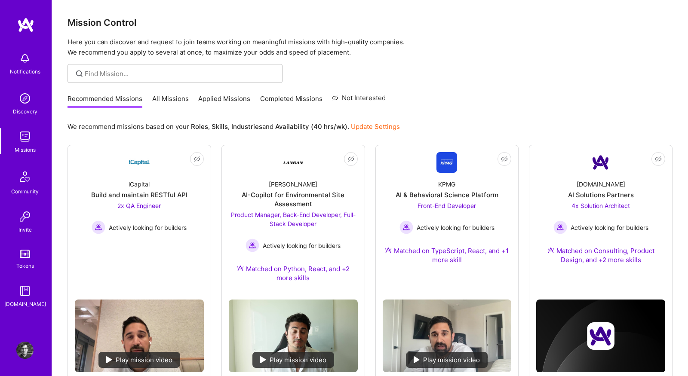
click at [182, 102] on link "All Missions" at bounding box center [170, 101] width 37 height 14
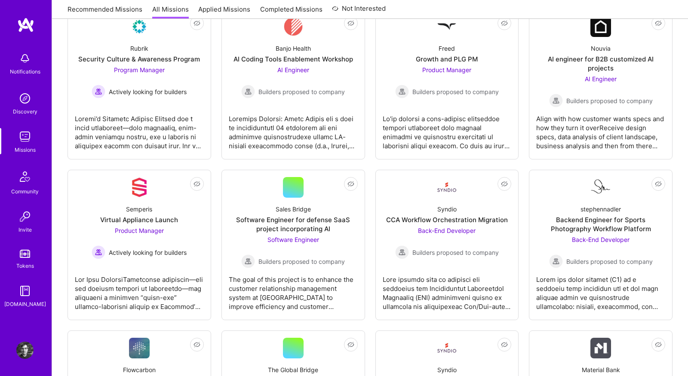
scroll to position [475, 0]
click at [164, 261] on link "Not Interested Semperis Virtual Appliance Launch Product Manager Actively looki…" at bounding box center [139, 245] width 129 height 136
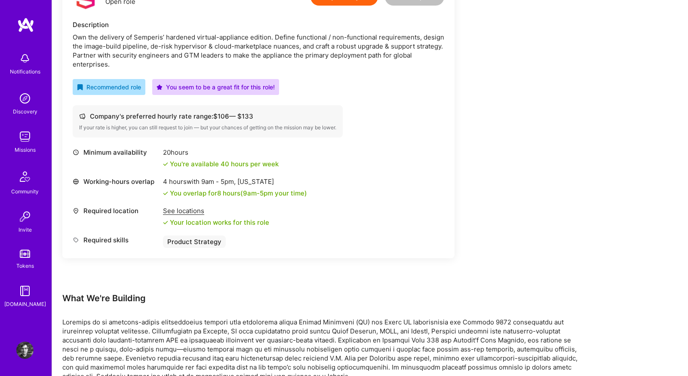
scroll to position [248, 0]
